Goal: Task Accomplishment & Management: Complete application form

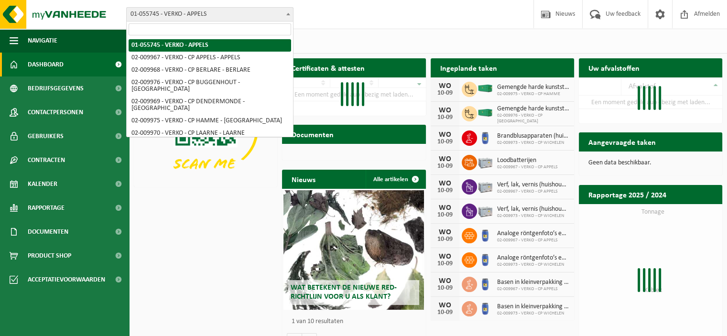
click at [287, 15] on b at bounding box center [288, 14] width 4 height 2
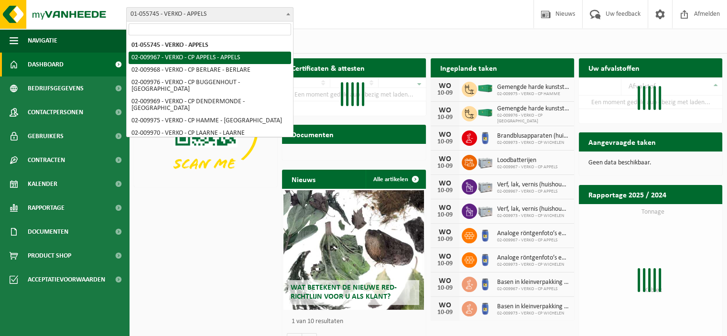
scroll to position [9, 0]
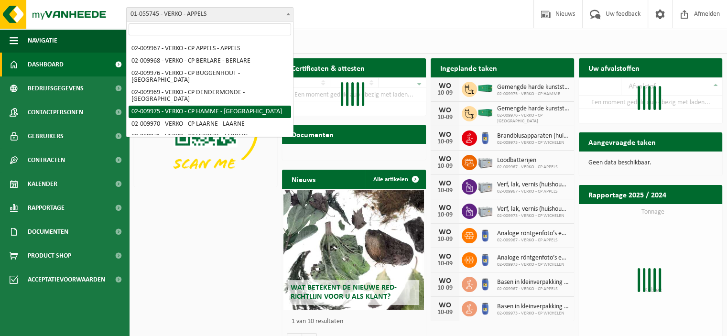
select select "1967"
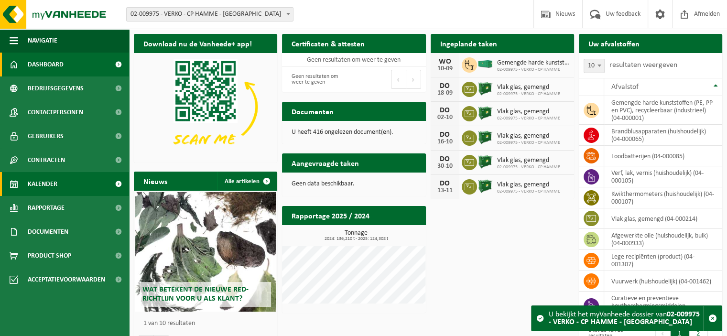
click at [52, 185] on span "Kalender" at bounding box center [43, 184] width 30 height 24
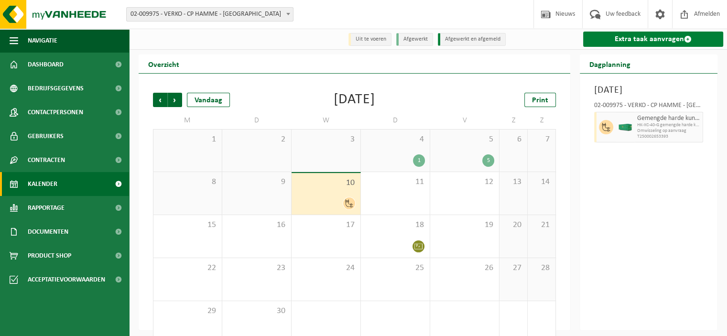
click at [651, 40] on link "Extra taak aanvragen" at bounding box center [653, 39] width 140 height 15
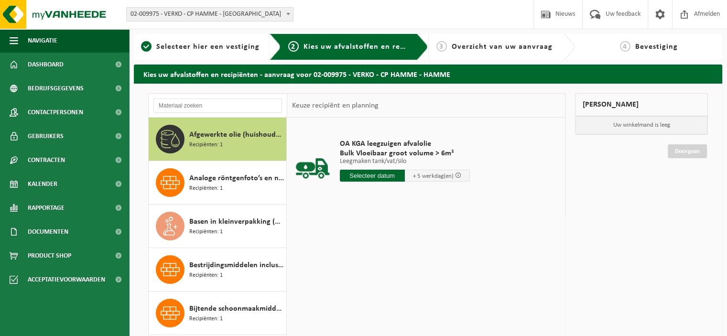
scroll to position [9, 0]
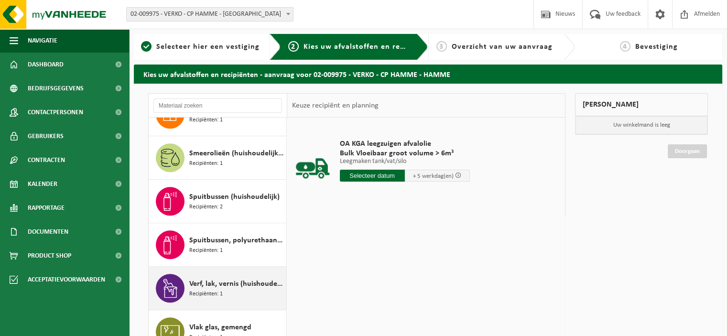
click at [232, 281] on span "Verf, lak, vernis (huishoudelijk)" at bounding box center [236, 283] width 95 height 11
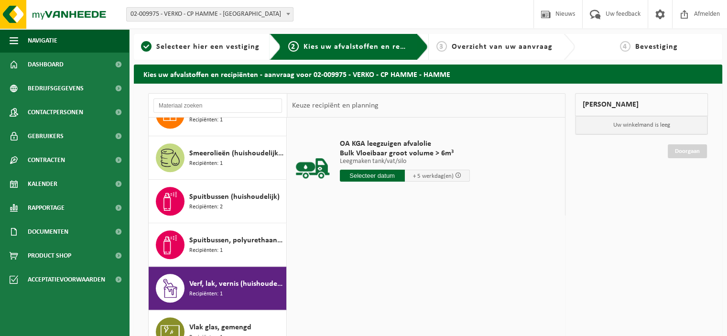
scroll to position [927, 0]
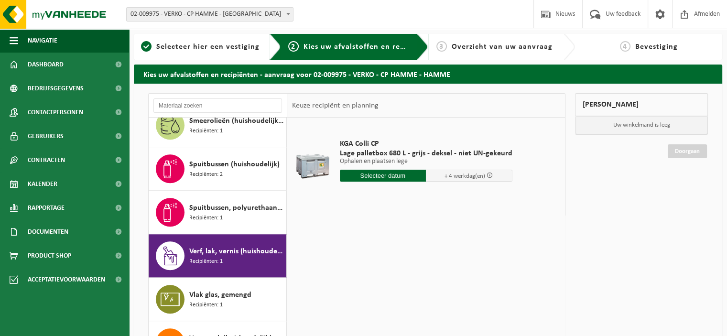
click at [383, 177] on input "text" at bounding box center [383, 176] width 87 height 12
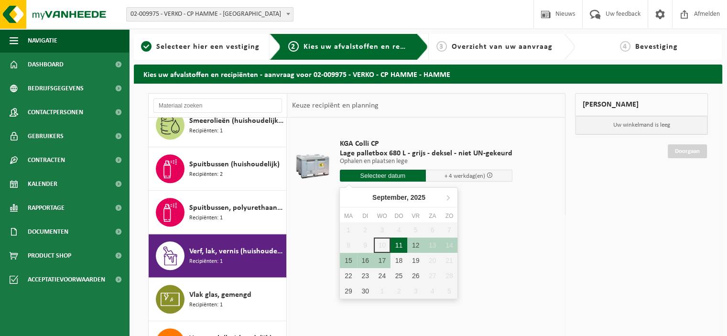
click at [397, 246] on div "11" at bounding box center [399, 245] width 17 height 15
type input "Van 2025-09-11"
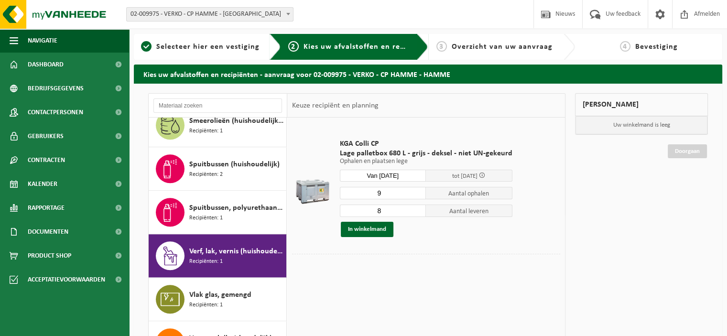
click at [419, 191] on input "9" at bounding box center [383, 193] width 87 height 12
click at [419, 191] on input "10" at bounding box center [383, 193] width 87 height 12
click at [419, 191] on input "11" at bounding box center [383, 193] width 87 height 12
type input "12"
click at [419, 191] on input "12" at bounding box center [383, 193] width 87 height 12
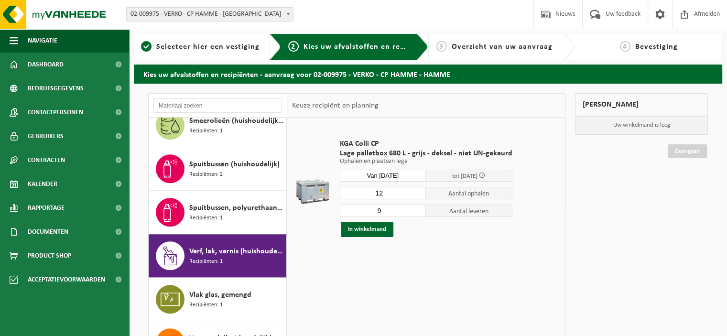
click at [417, 209] on input "9" at bounding box center [383, 211] width 87 height 12
click at [417, 209] on input "10" at bounding box center [383, 211] width 87 height 12
click at [417, 209] on input "11" at bounding box center [383, 211] width 87 height 12
type input "12"
click at [417, 209] on input "12" at bounding box center [383, 211] width 87 height 12
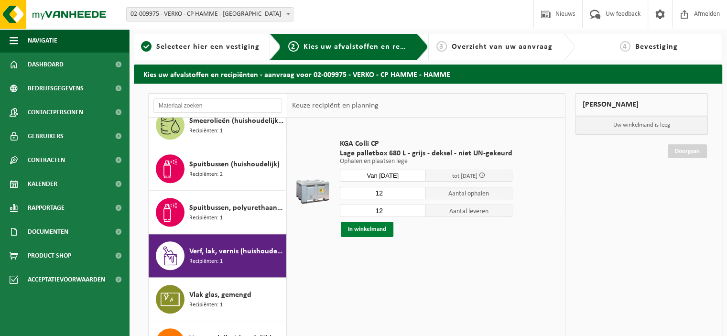
click at [352, 227] on button "In winkelmand" at bounding box center [367, 229] width 53 height 15
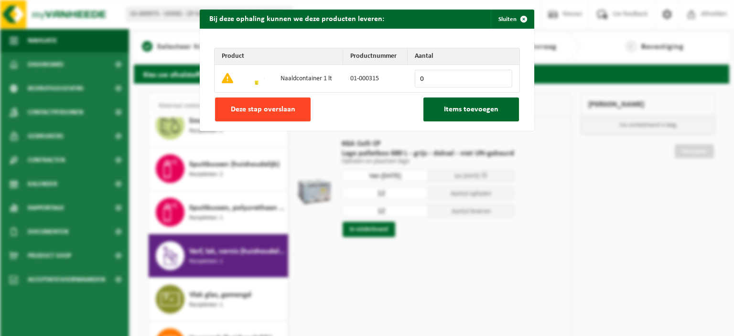
click at [274, 102] on button "Deze stap overslaan" at bounding box center [263, 110] width 96 height 24
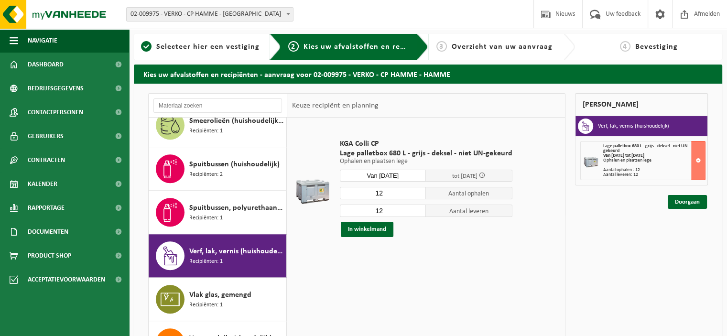
scroll to position [676, 0]
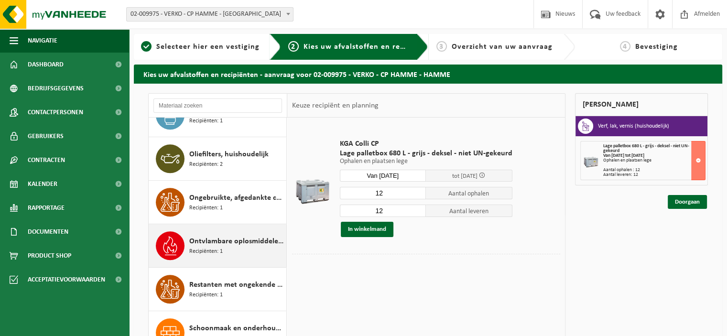
click at [233, 248] on div "Ontvlambare oplosmiddelen (huishoudelijk) Recipiënten: 1" at bounding box center [236, 245] width 95 height 29
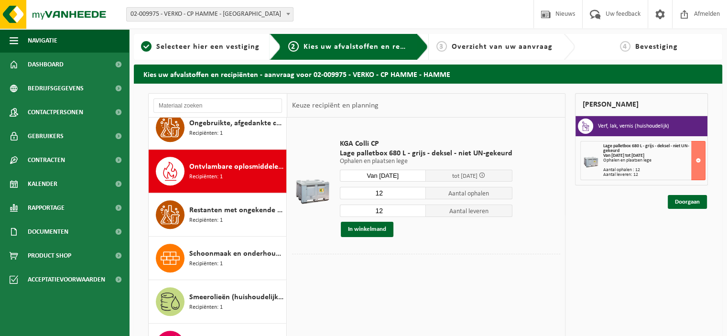
scroll to position [781, 0]
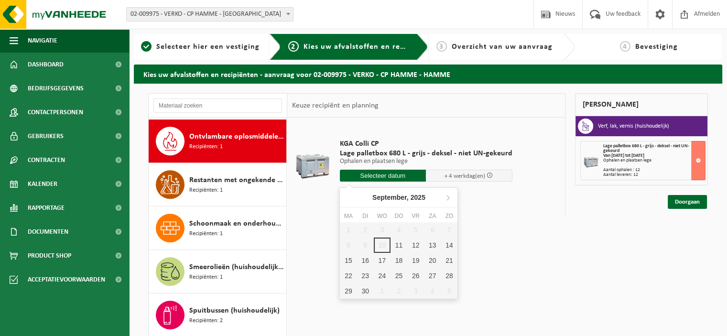
click at [398, 177] on input "text" at bounding box center [383, 176] width 87 height 12
click at [400, 242] on div "11" at bounding box center [399, 245] width 17 height 15
type input "Van 2025-09-11"
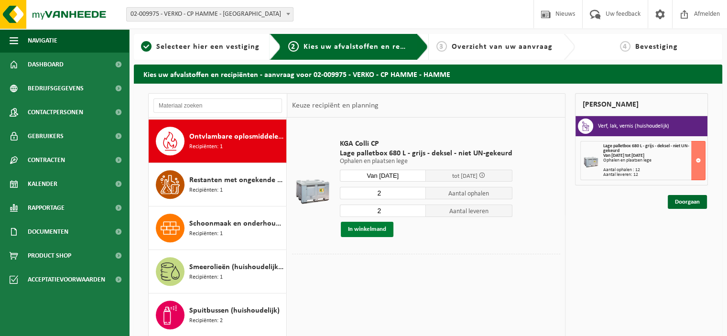
click at [385, 230] on button "In winkelmand" at bounding box center [367, 229] width 53 height 15
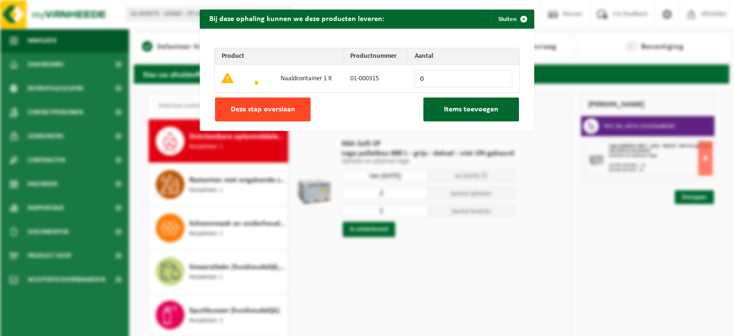
click at [280, 106] on span "Deze stap overslaan" at bounding box center [263, 110] width 65 height 8
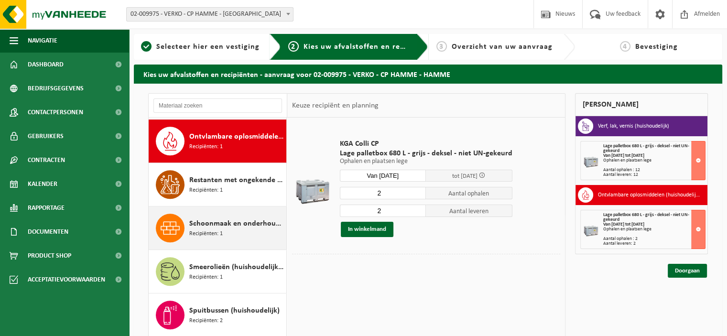
click at [239, 218] on span "Schoonmaak en onderhoudsmiddelen (huishoudelijk)" at bounding box center [236, 223] width 95 height 11
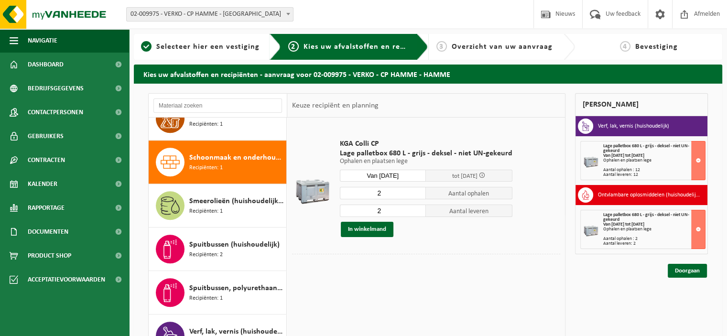
scroll to position [868, 0]
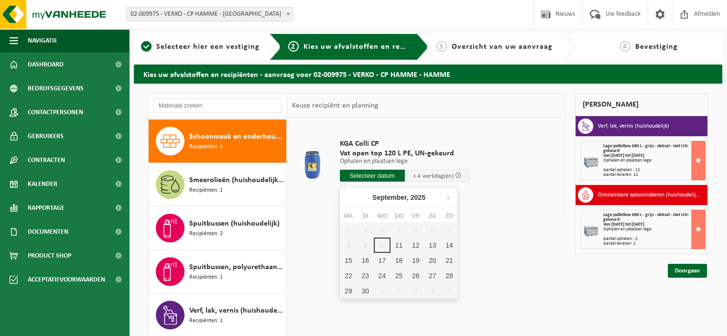
click at [388, 175] on input "text" at bounding box center [372, 176] width 65 height 12
click at [399, 244] on div "11" at bounding box center [399, 245] width 17 height 15
type input "Van 2025-09-11"
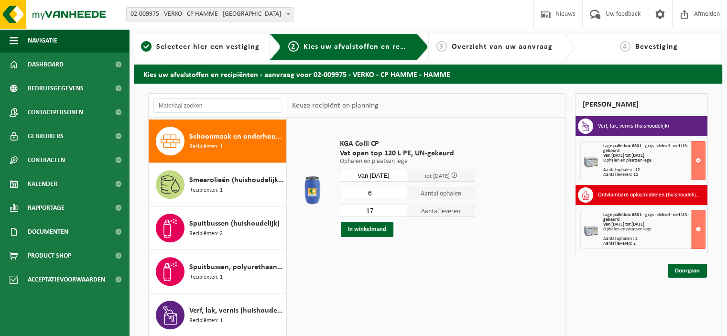
click at [401, 195] on input "6" at bounding box center [374, 193] width 68 height 12
click at [401, 195] on input "5" at bounding box center [374, 193] width 68 height 12
click at [401, 195] on input "4" at bounding box center [374, 193] width 68 height 12
type input "3"
click at [401, 195] on input "3" at bounding box center [374, 193] width 68 height 12
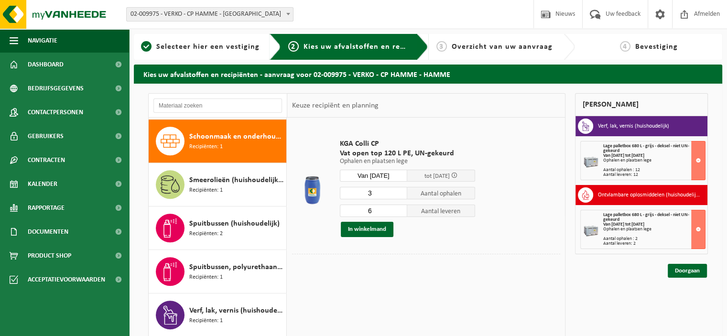
click at [402, 212] on input "6" at bounding box center [374, 211] width 68 height 12
click at [402, 212] on input "5" at bounding box center [374, 211] width 68 height 12
click at [402, 212] on input "4" at bounding box center [374, 211] width 68 height 12
type input "3"
click at [402, 212] on input "3" at bounding box center [374, 211] width 68 height 12
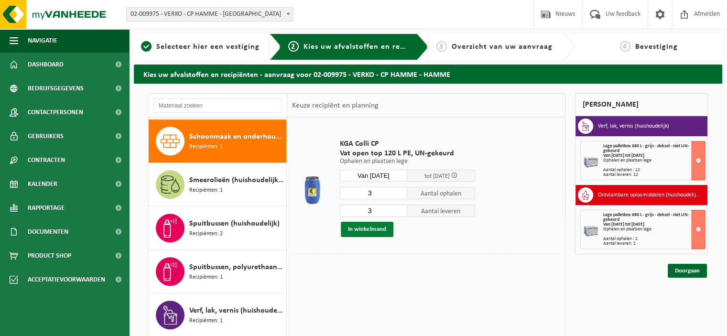
click at [376, 228] on button "In winkelmand" at bounding box center [367, 229] width 53 height 15
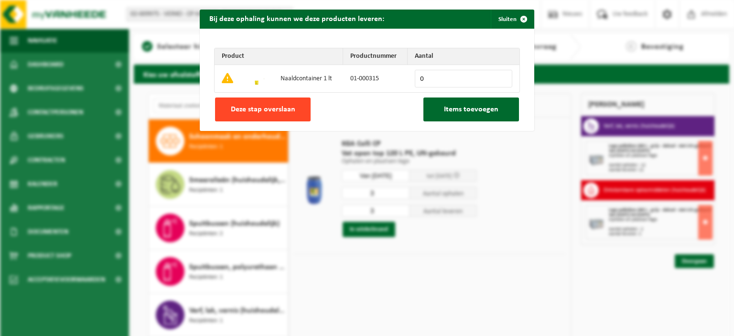
click at [289, 112] on span "Deze stap overslaan" at bounding box center [263, 110] width 65 height 8
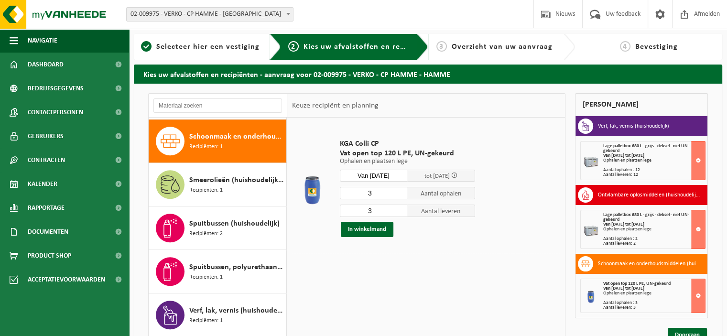
scroll to position [617, 0]
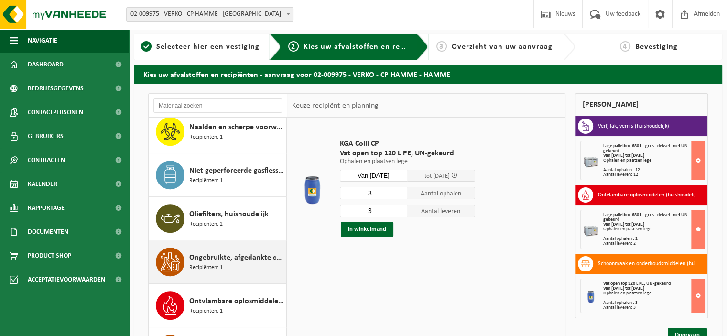
click at [249, 258] on span "Ongebruikte, afgedankte chemicalien (huishoudelijk)" at bounding box center [236, 257] width 95 height 11
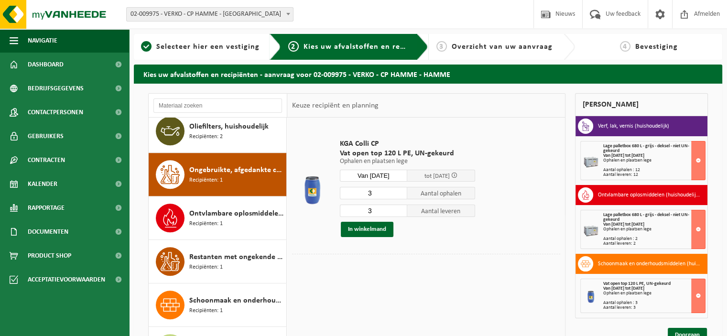
scroll to position [738, 0]
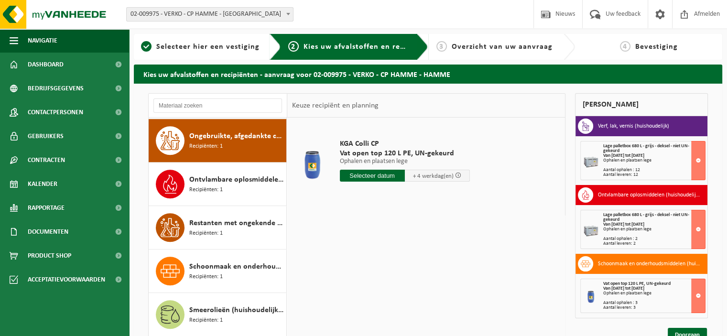
click at [381, 179] on input "text" at bounding box center [372, 176] width 65 height 12
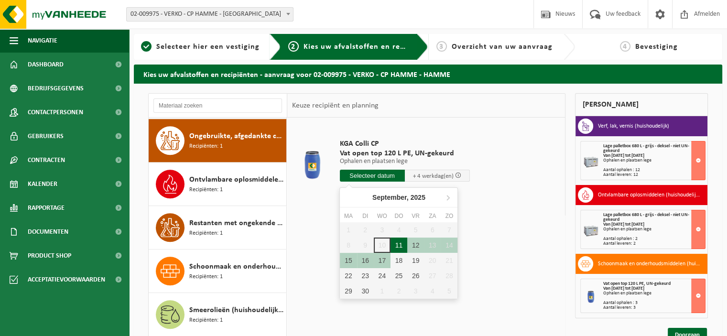
click at [397, 242] on div "11" at bounding box center [399, 245] width 17 height 15
type input "Van 2025-09-11"
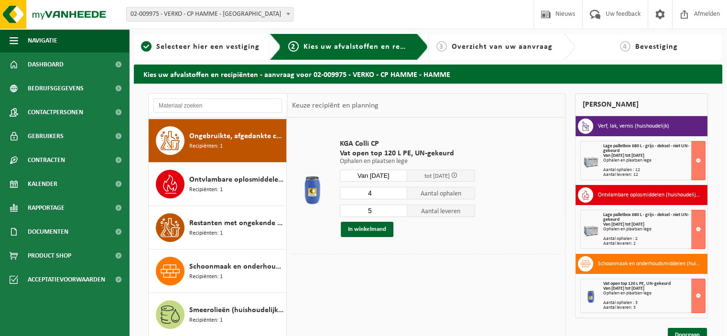
click at [402, 195] on input "4" at bounding box center [374, 193] width 68 height 12
click at [402, 195] on input "3" at bounding box center [374, 193] width 68 height 12
click at [402, 195] on input "2" at bounding box center [374, 193] width 68 height 12
type input "1"
click at [402, 195] on input "1" at bounding box center [374, 193] width 68 height 12
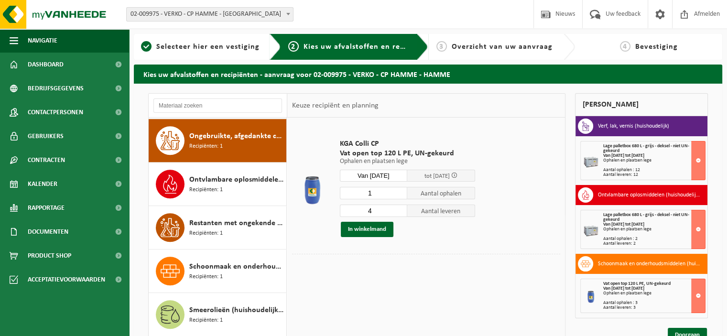
click at [400, 212] on input "4" at bounding box center [374, 211] width 68 height 12
click at [400, 212] on input "3" at bounding box center [374, 211] width 68 height 12
click at [400, 212] on input "2" at bounding box center [374, 211] width 68 height 12
type input "1"
click at [401, 212] on input "1" at bounding box center [374, 211] width 68 height 12
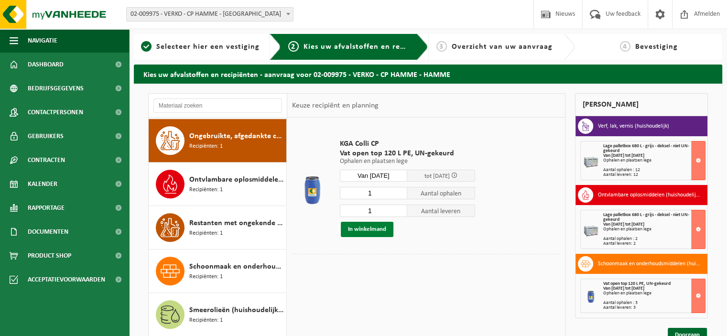
click at [379, 227] on button "In winkelmand" at bounding box center [367, 229] width 53 height 15
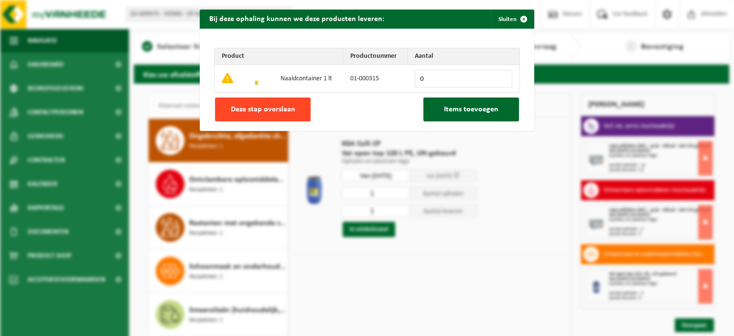
click at [293, 110] on button "Deze stap overslaan" at bounding box center [263, 110] width 96 height 24
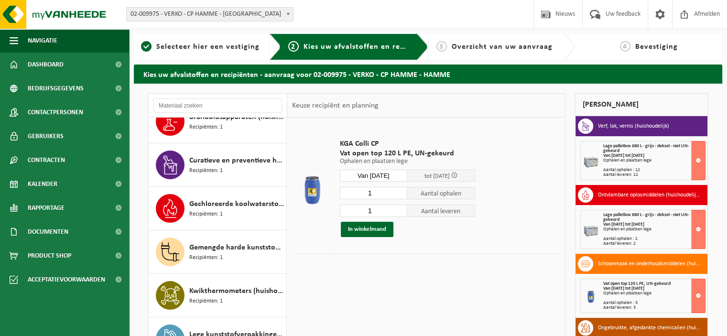
scroll to position [0, 0]
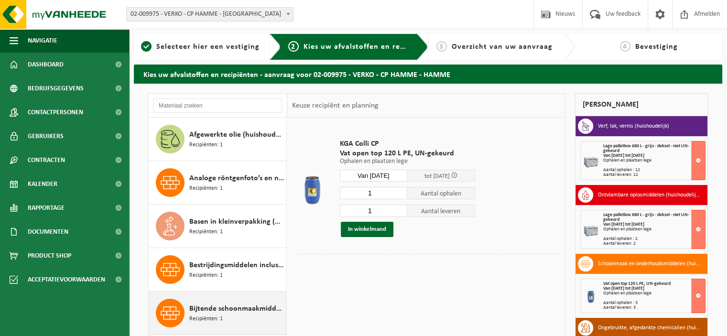
click at [233, 267] on span "Bestrijdingsmiddelen inclusief schimmelwerende beschermingsmiddelen (huishoudel…" at bounding box center [236, 265] width 95 height 11
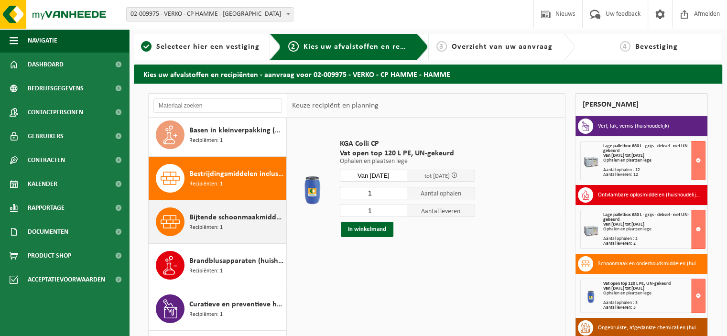
scroll to position [130, 0]
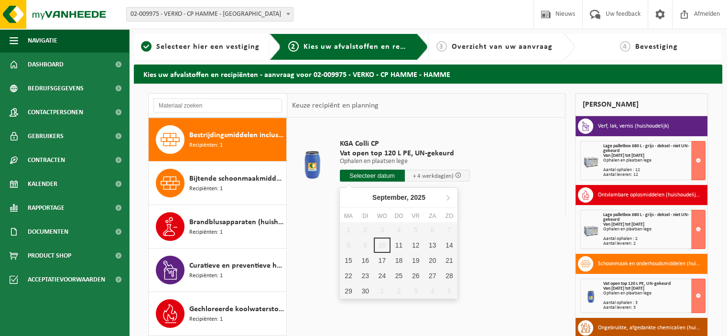
click at [381, 176] on input "text" at bounding box center [372, 176] width 65 height 12
click at [397, 242] on div "11" at bounding box center [399, 245] width 17 height 15
type input "Van 2025-09-11"
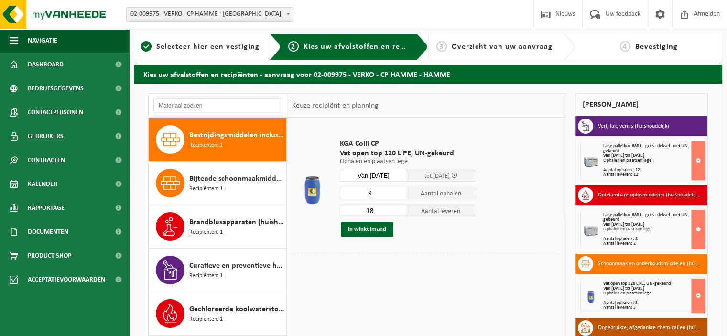
click at [402, 194] on input "9" at bounding box center [374, 193] width 68 height 12
type input "2"
click at [402, 194] on input "2" at bounding box center [374, 193] width 68 height 12
click at [402, 212] on input "4" at bounding box center [374, 211] width 68 height 12
click at [402, 212] on input "3" at bounding box center [374, 211] width 68 height 12
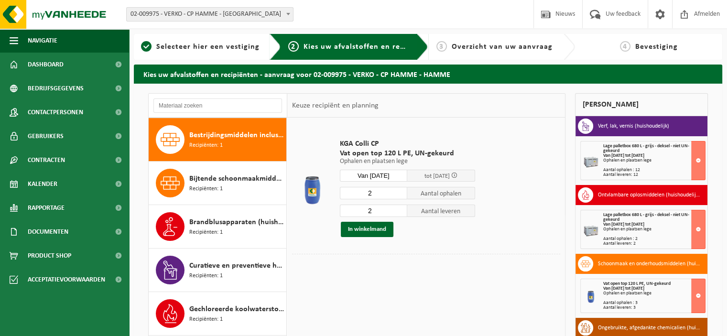
type input "2"
click at [402, 212] on input "2" at bounding box center [374, 211] width 68 height 12
click at [369, 225] on button "In winkelmand" at bounding box center [367, 229] width 53 height 15
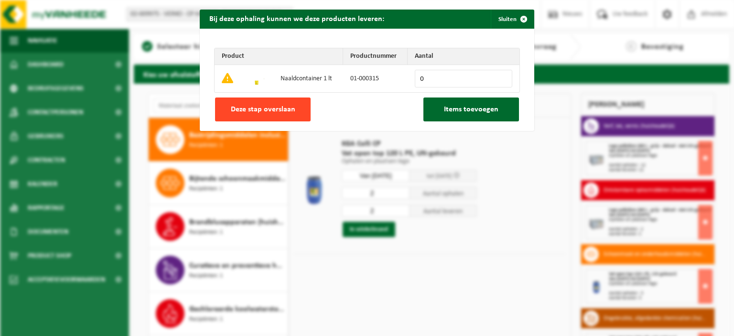
click at [291, 104] on button "Deze stap overslaan" at bounding box center [263, 110] width 96 height 24
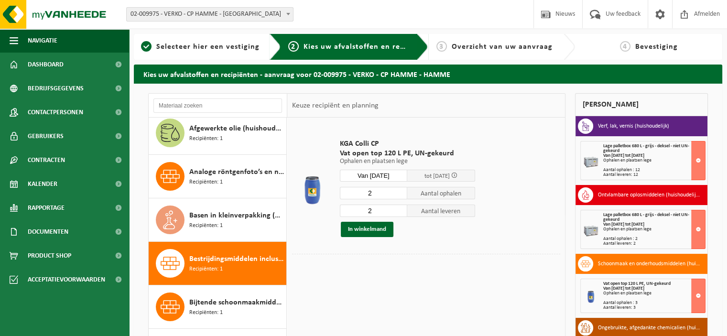
scroll to position [0, 0]
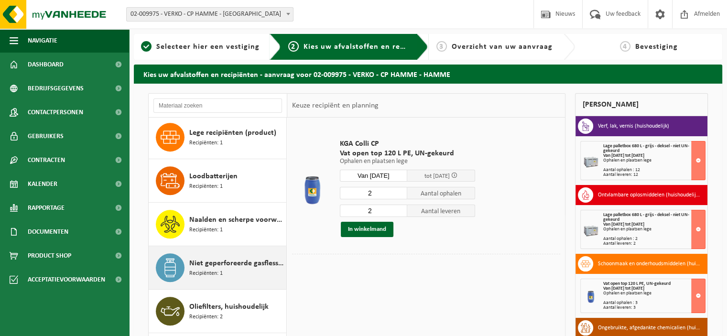
click at [231, 267] on div "Niet geperforeerde gasflessen voor eenmalig gebruik (huishoudelijk) Recipiënten…" at bounding box center [236, 267] width 95 height 29
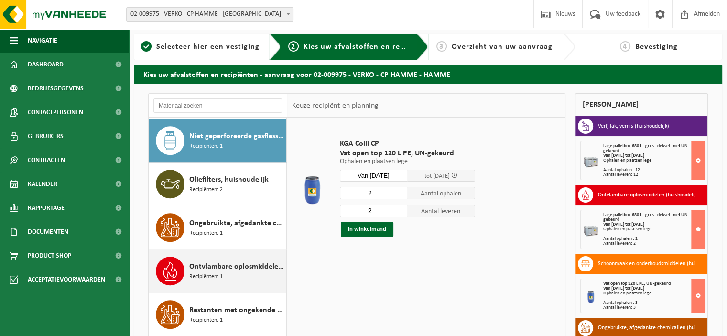
scroll to position [651, 0]
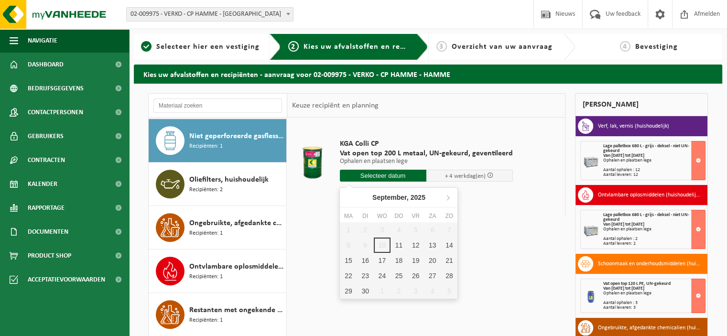
click at [384, 176] on input "text" at bounding box center [383, 176] width 87 height 12
click at [397, 244] on div "11" at bounding box center [399, 245] width 17 height 15
type input "Van 2025-09-11"
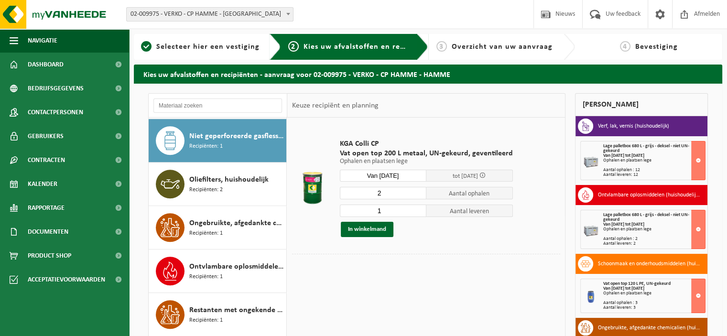
type input "2"
click at [420, 192] on input "2" at bounding box center [383, 193] width 87 height 12
type input "2"
click at [418, 209] on input "2" at bounding box center [383, 211] width 87 height 12
click at [388, 227] on button "In winkelmand" at bounding box center [367, 229] width 53 height 15
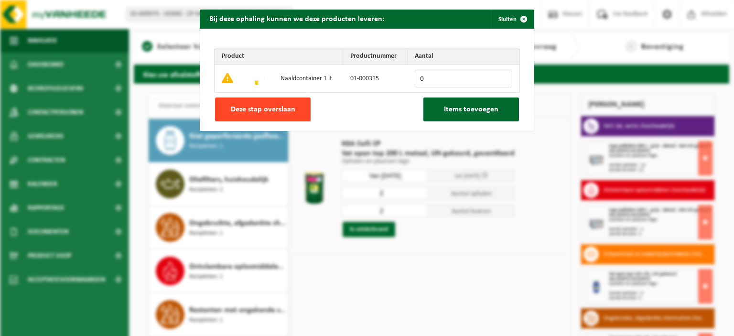
click at [286, 111] on span "Deze stap overslaan" at bounding box center [263, 110] width 65 height 8
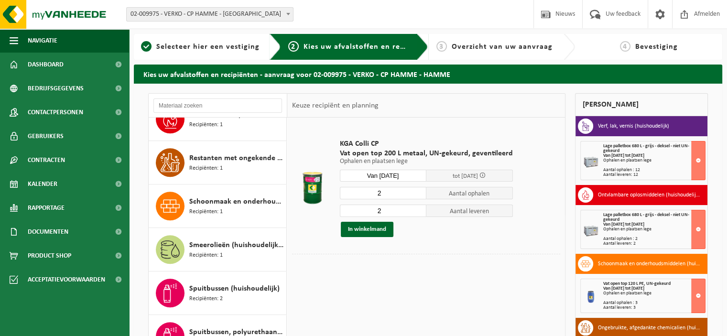
scroll to position [866, 0]
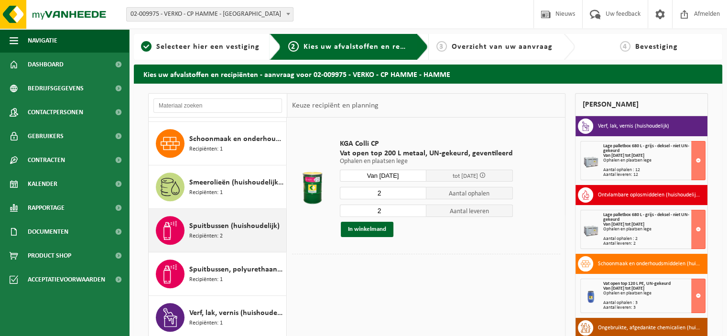
click at [238, 221] on span "Spuitbussen (huishoudelijk)" at bounding box center [234, 225] width 90 height 11
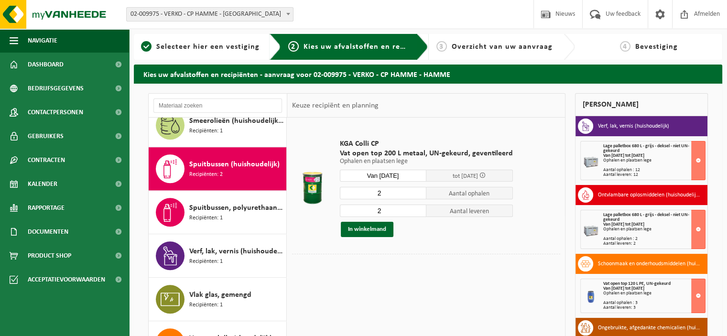
scroll to position [927, 0]
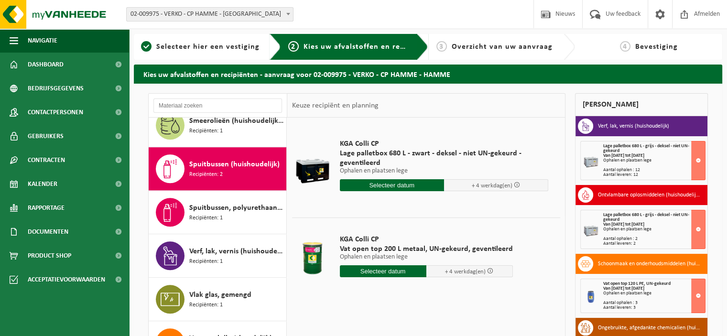
click at [398, 271] on input "text" at bounding box center [383, 271] width 87 height 12
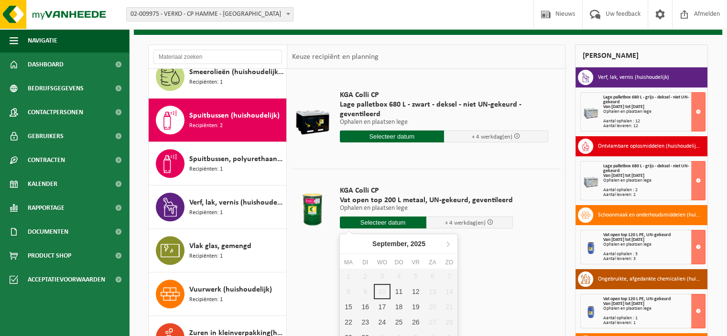
scroll to position [83, 0]
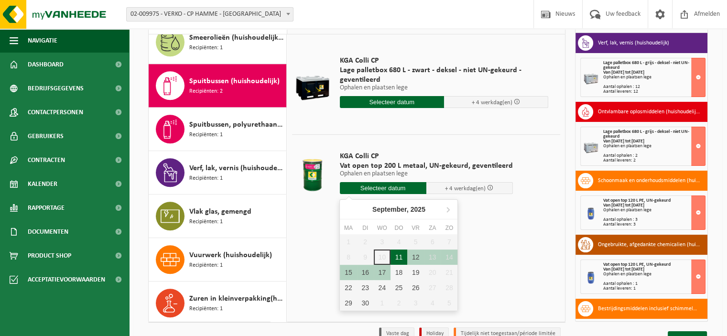
click at [398, 254] on div "11" at bounding box center [399, 257] width 17 height 15
type input "Van 2025-09-11"
type input "2025-09-11"
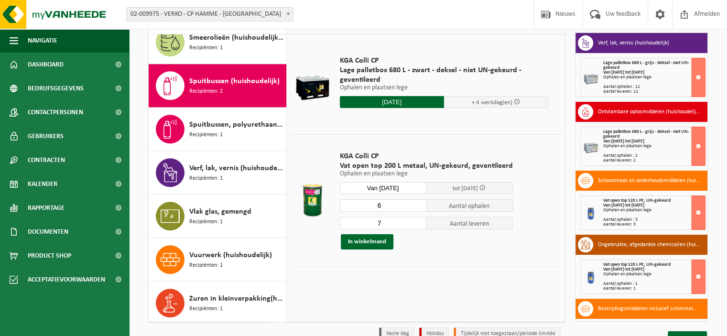
click at [418, 207] on input "6" at bounding box center [383, 205] width 87 height 12
click at [418, 207] on input "5" at bounding box center [383, 205] width 87 height 12
click at [418, 207] on input "4" at bounding box center [383, 205] width 87 height 12
click at [418, 207] on input "3" at bounding box center [383, 205] width 87 height 12
type input "2"
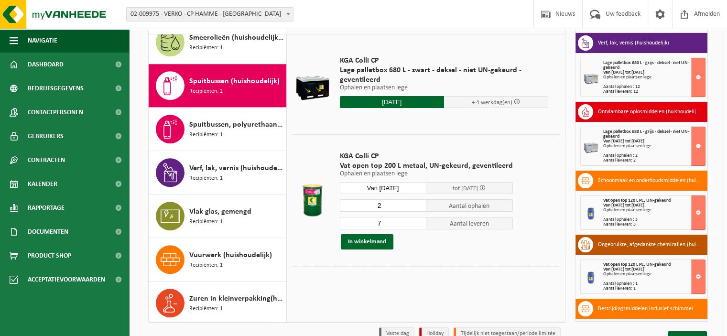
click at [418, 207] on input "2" at bounding box center [383, 205] width 87 height 12
click at [417, 225] on input "6" at bounding box center [383, 223] width 87 height 12
click at [417, 225] on input "5" at bounding box center [383, 223] width 87 height 12
click at [417, 225] on input "4" at bounding box center [383, 223] width 87 height 12
click at [417, 225] on input "3" at bounding box center [383, 223] width 87 height 12
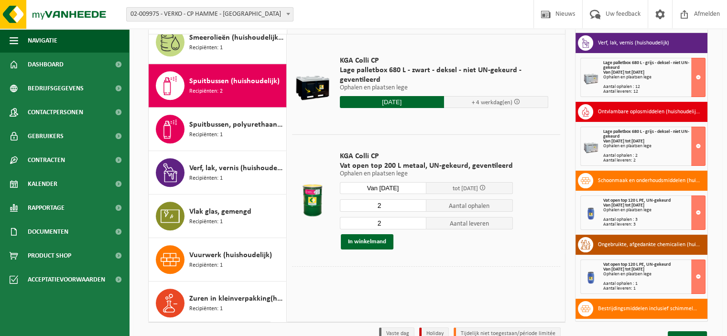
click at [417, 225] on input "2" at bounding box center [383, 223] width 87 height 12
click at [417, 225] on input "1" at bounding box center [383, 223] width 87 height 12
type input "2"
click at [417, 221] on input "2" at bounding box center [383, 223] width 87 height 12
click at [378, 242] on button "In winkelmand" at bounding box center [367, 241] width 53 height 15
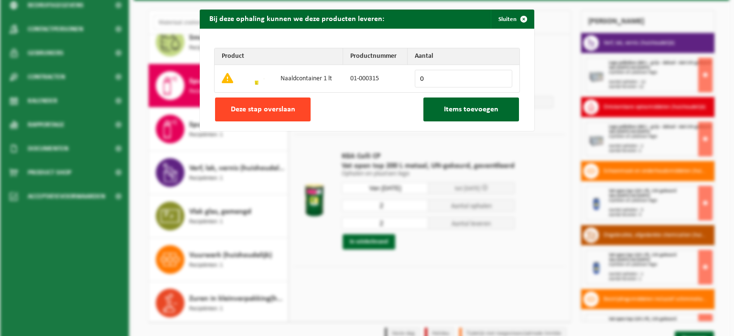
click at [272, 114] on button "Deze stap overslaan" at bounding box center [263, 110] width 96 height 24
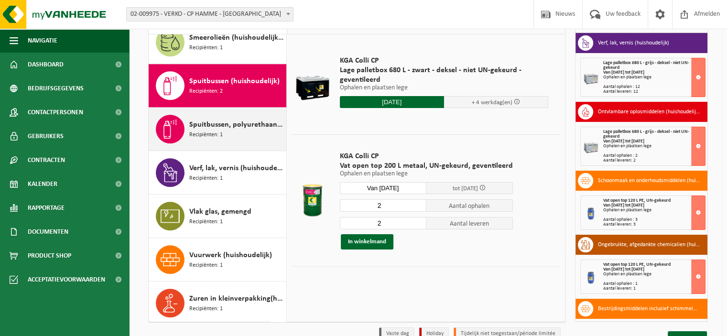
click at [239, 133] on div "Spuitbussen, polyurethaan (PU) (huishoudelijk) Recipiënten: 1" at bounding box center [236, 129] width 95 height 29
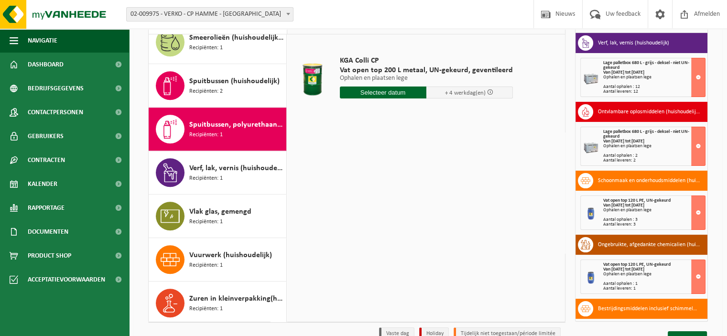
click at [375, 93] on input "text" at bounding box center [383, 93] width 87 height 12
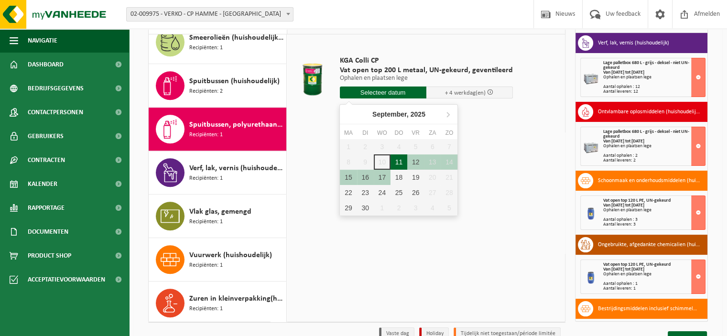
click at [401, 161] on div "11" at bounding box center [399, 161] width 17 height 15
type input "Van 2025-09-11"
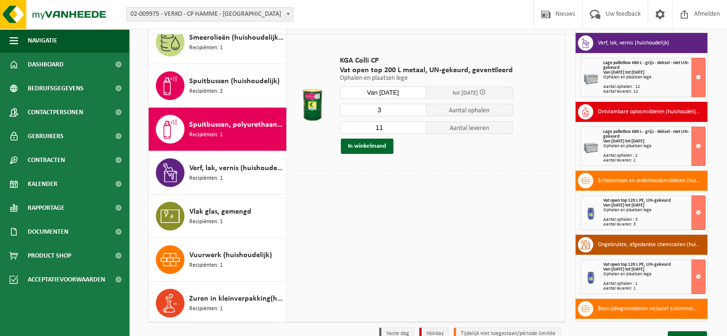
click at [419, 112] on input "3" at bounding box center [383, 110] width 87 height 12
type input "2"
click at [419, 112] on input "2" at bounding box center [383, 110] width 87 height 12
type input "2"
click at [417, 129] on input "2" at bounding box center [383, 127] width 87 height 12
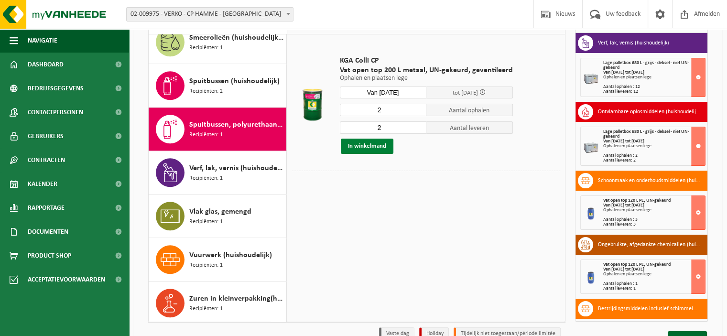
click at [382, 147] on button "In winkelmand" at bounding box center [367, 146] width 53 height 15
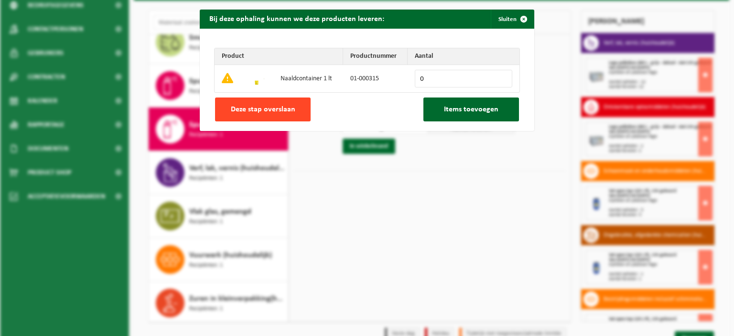
click at [292, 110] on button "Deze stap overslaan" at bounding box center [263, 110] width 96 height 24
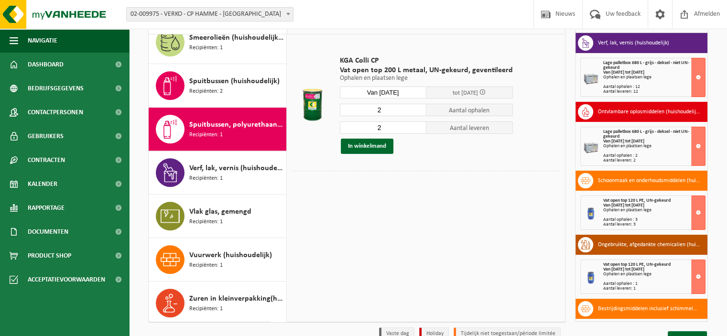
scroll to position [130, 0]
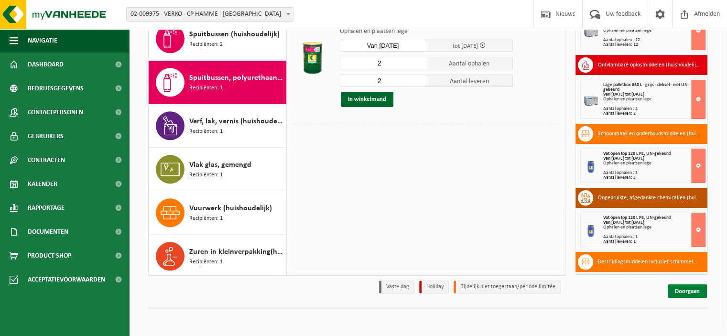
click at [693, 292] on link "Doorgaan" at bounding box center [687, 291] width 39 height 14
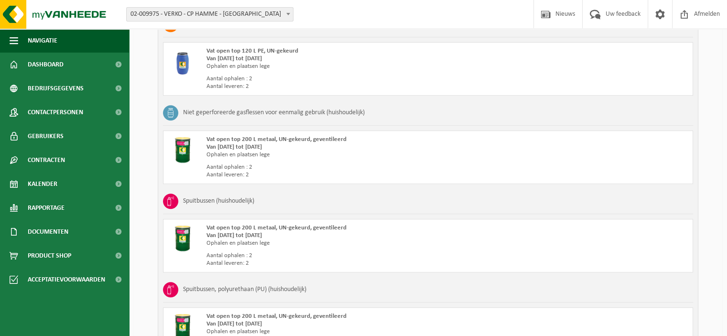
scroll to position [698, 0]
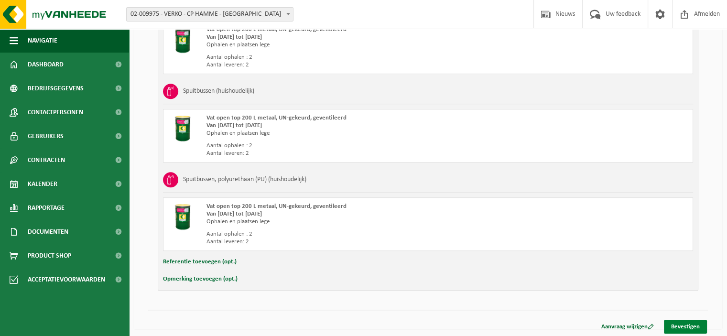
click at [692, 324] on link "Bevestigen" at bounding box center [685, 327] width 43 height 14
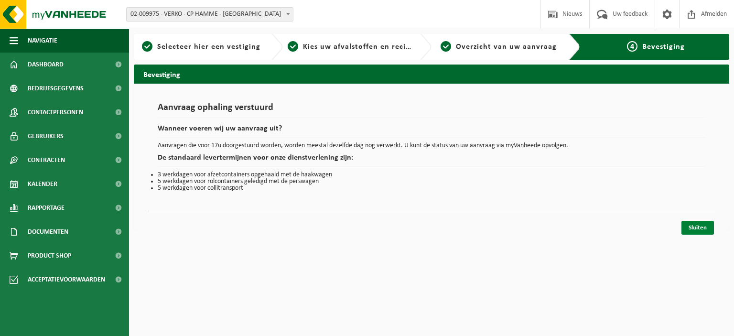
click at [700, 227] on link "Sluiten" at bounding box center [698, 228] width 33 height 14
